Goal: Navigation & Orientation: Find specific page/section

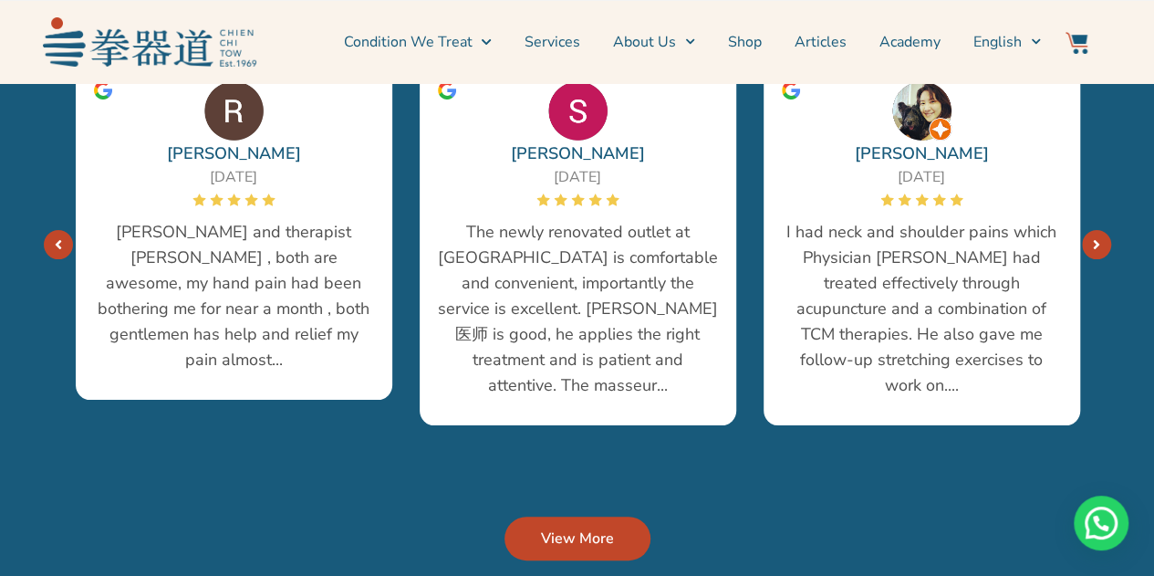
scroll to position [3923, 0]
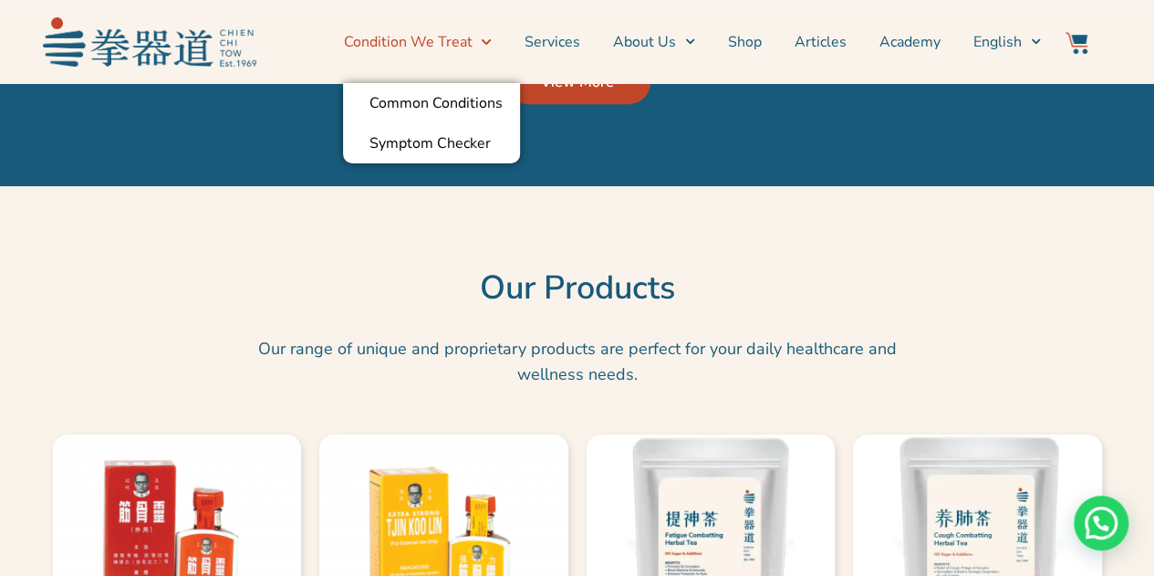
click at [461, 41] on link "Condition We Treat" at bounding box center [417, 42] width 148 height 46
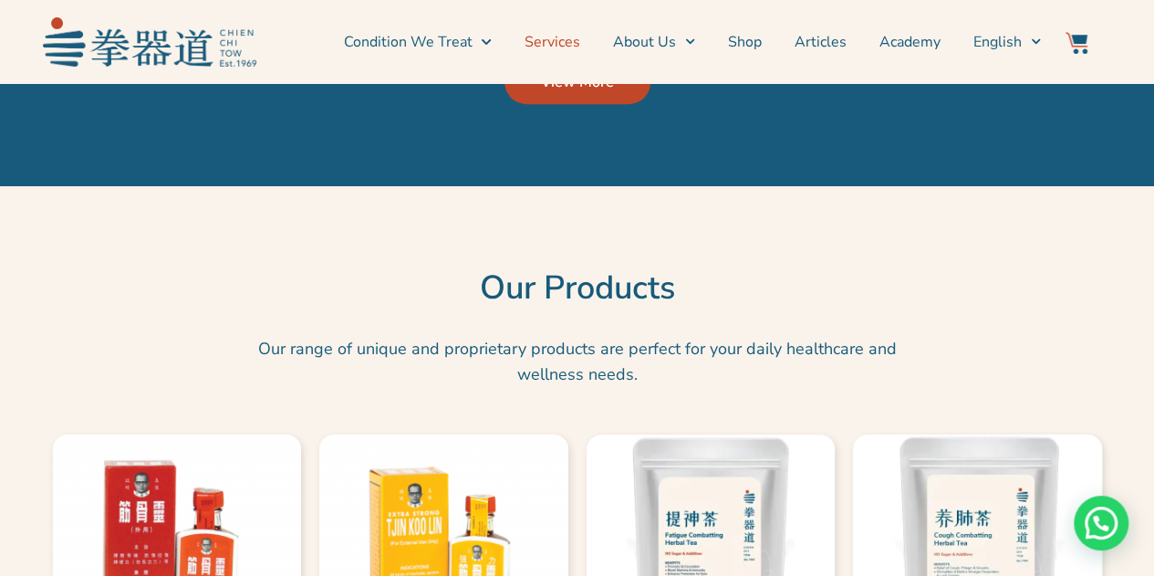
click at [546, 45] on link "Services" at bounding box center [553, 42] width 56 height 46
click at [556, 41] on link "Services" at bounding box center [553, 42] width 56 height 46
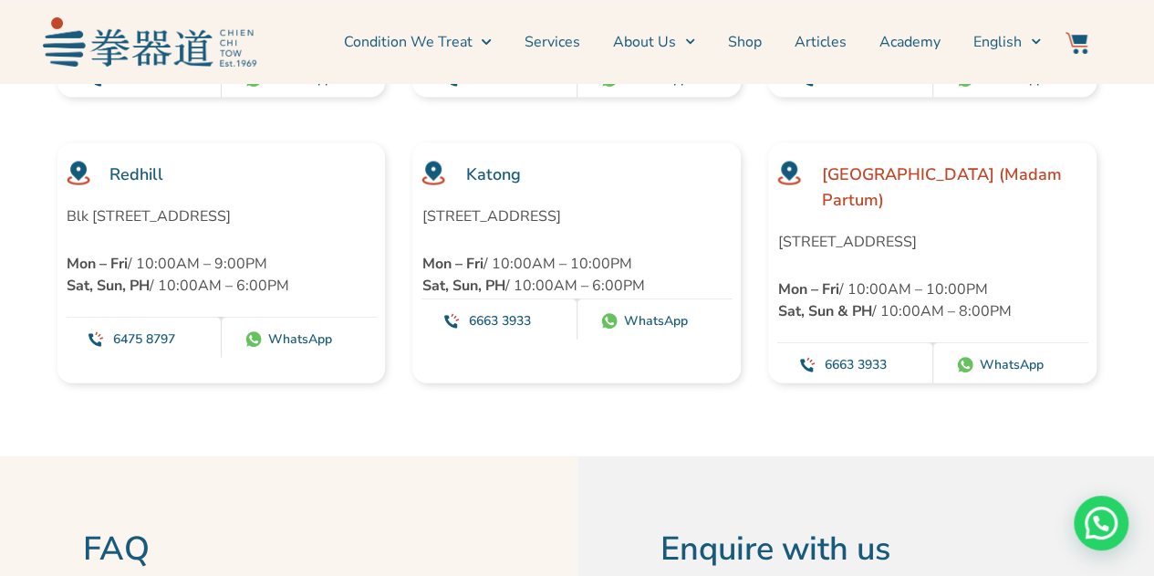
scroll to position [5383, 0]
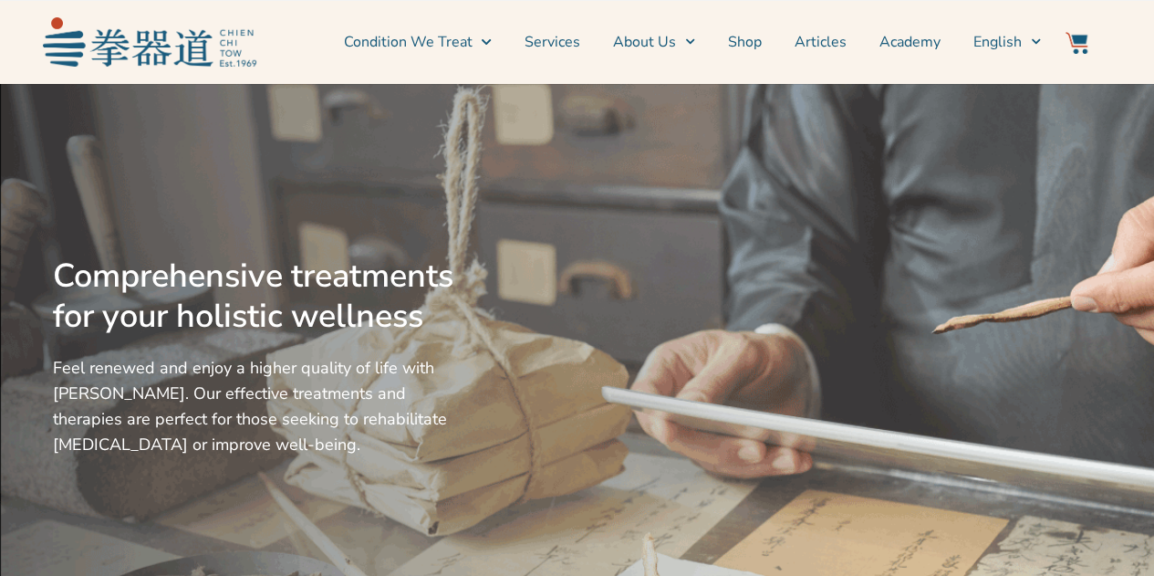
click at [574, 39] on link "Services" at bounding box center [553, 42] width 56 height 46
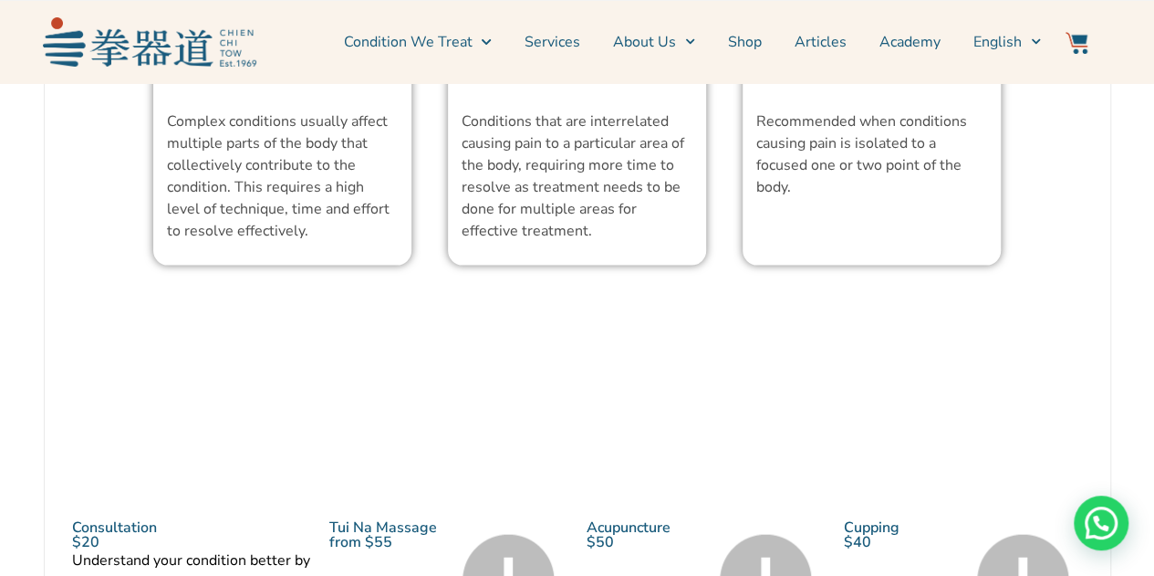
scroll to position [1825, 0]
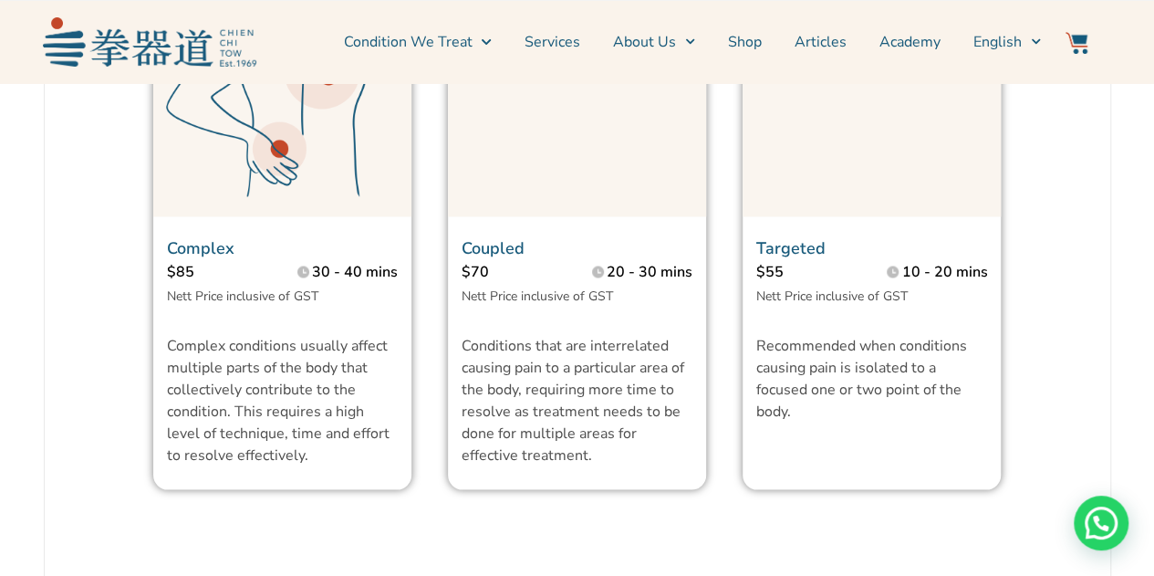
scroll to position [1277, 0]
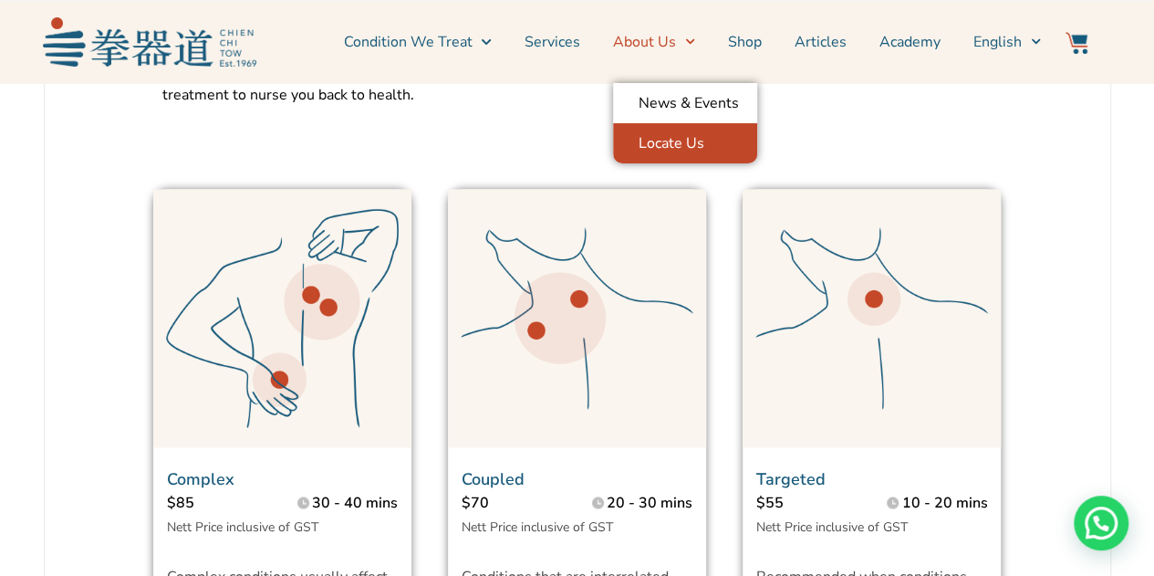
click at [689, 139] on link "Locate Us" at bounding box center [685, 143] width 144 height 40
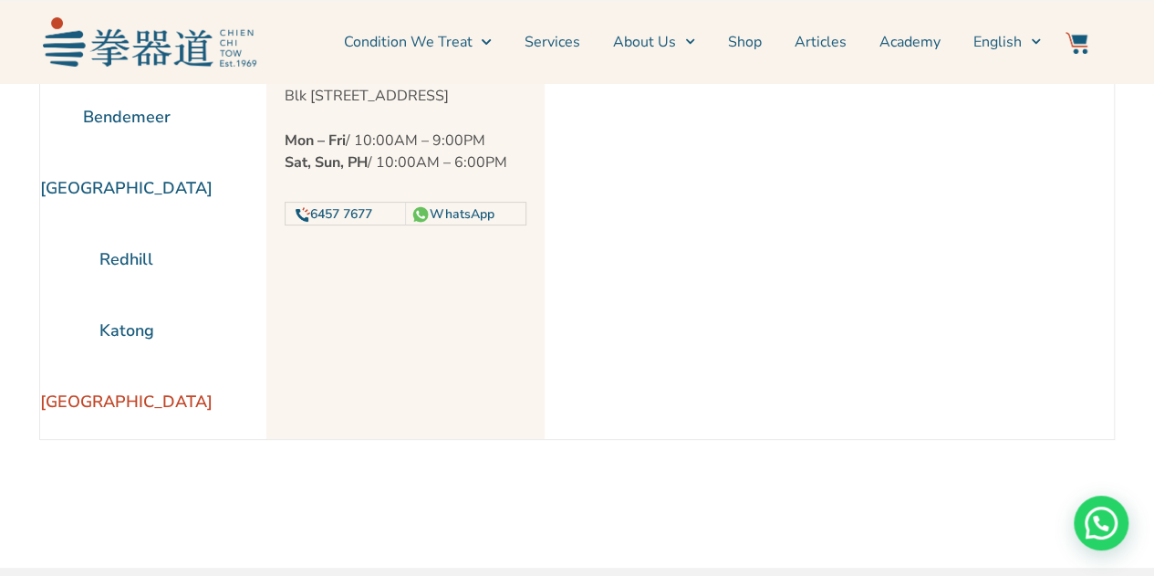
scroll to position [91, 0]
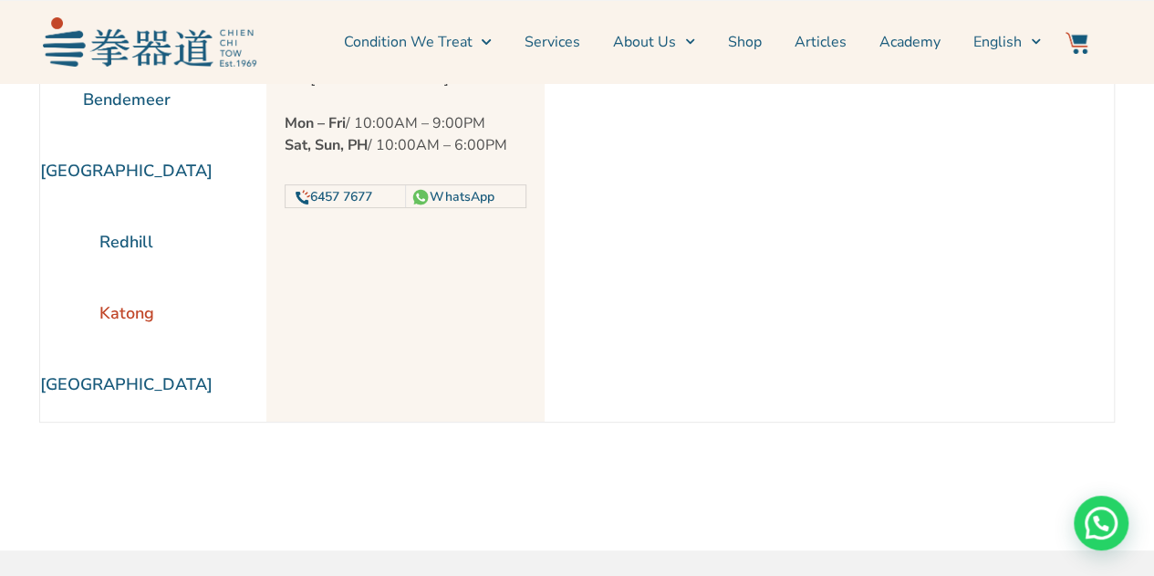
click at [144, 310] on li "Katong" at bounding box center [126, 312] width 172 height 71
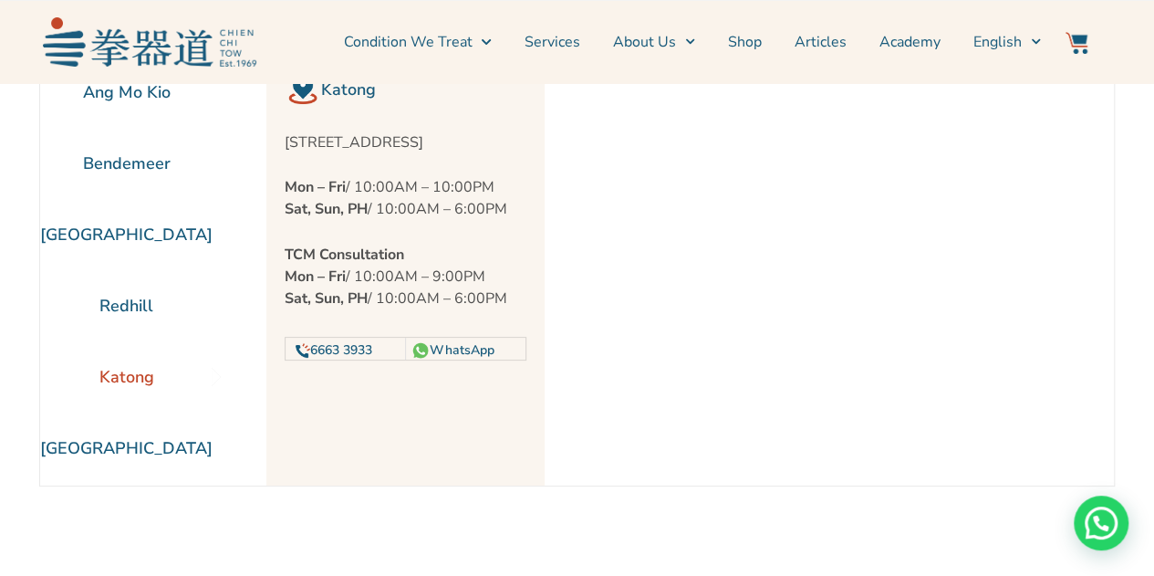
scroll to position [0, 0]
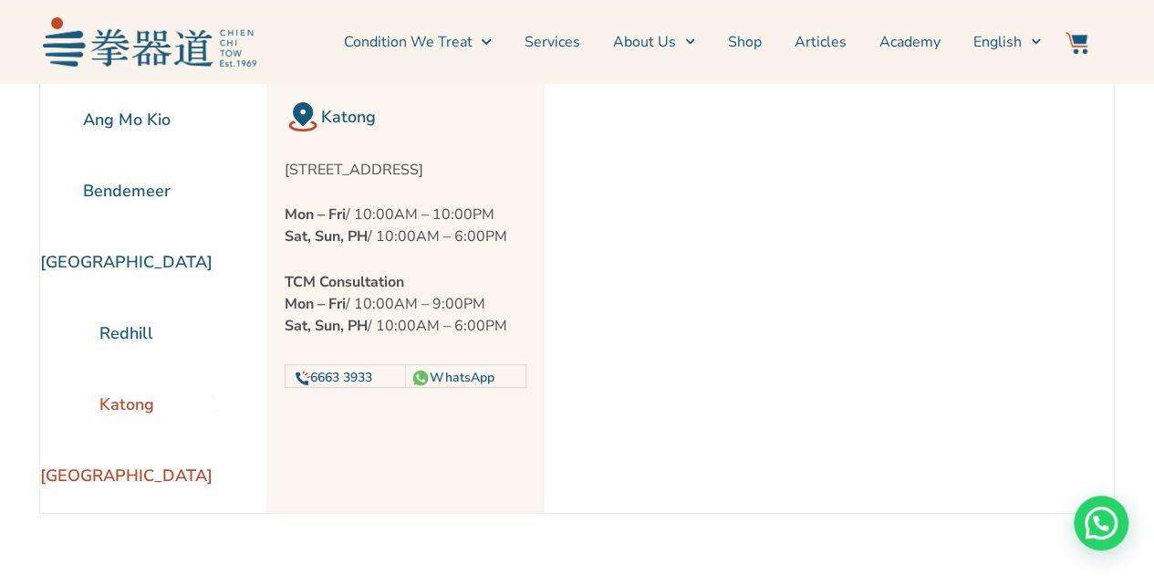
click at [182, 477] on li "[GEOGRAPHIC_DATA]" at bounding box center [126, 475] width 172 height 71
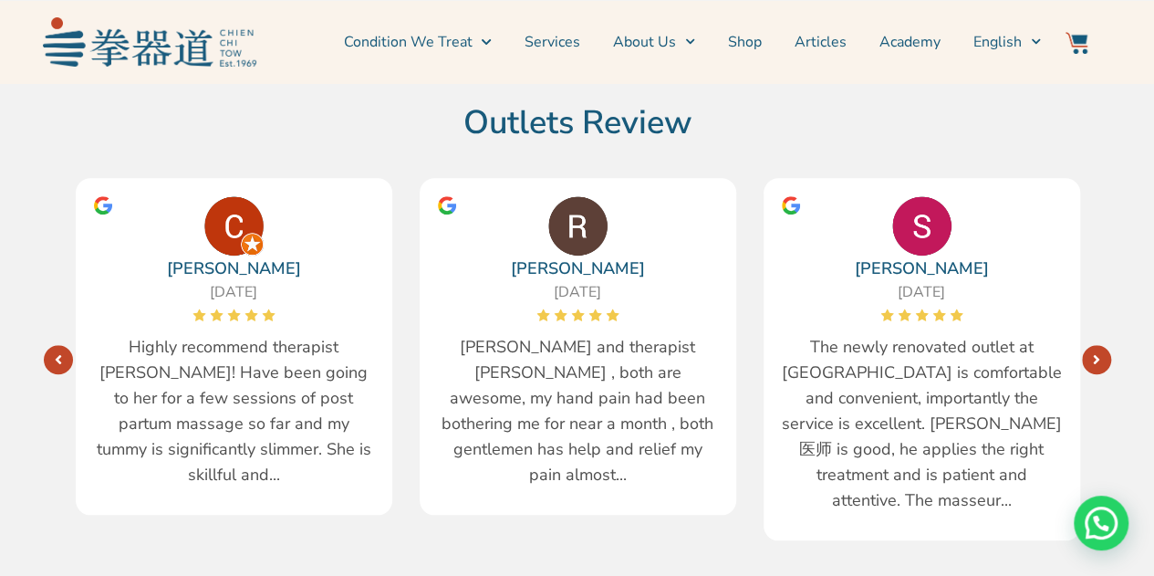
scroll to position [730, 0]
